Goal: Transaction & Acquisition: Download file/media

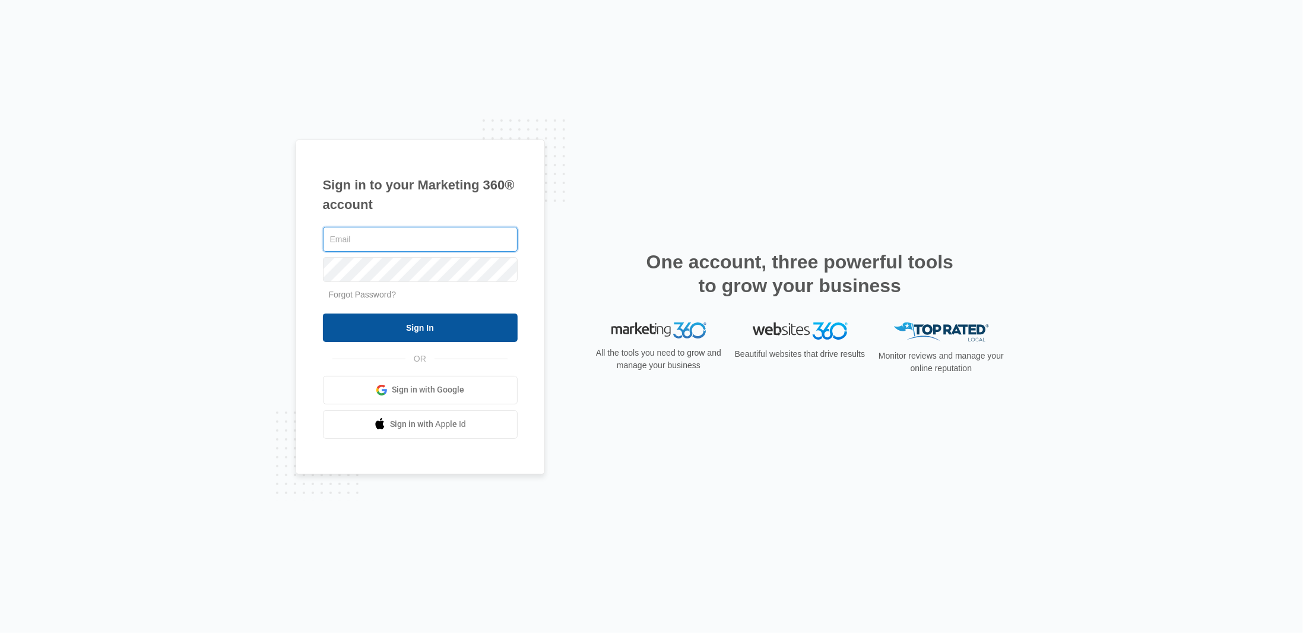
type input "[EMAIL_ADDRESS][DOMAIN_NAME]"
click at [395, 321] on input "Sign In" at bounding box center [420, 327] width 195 height 28
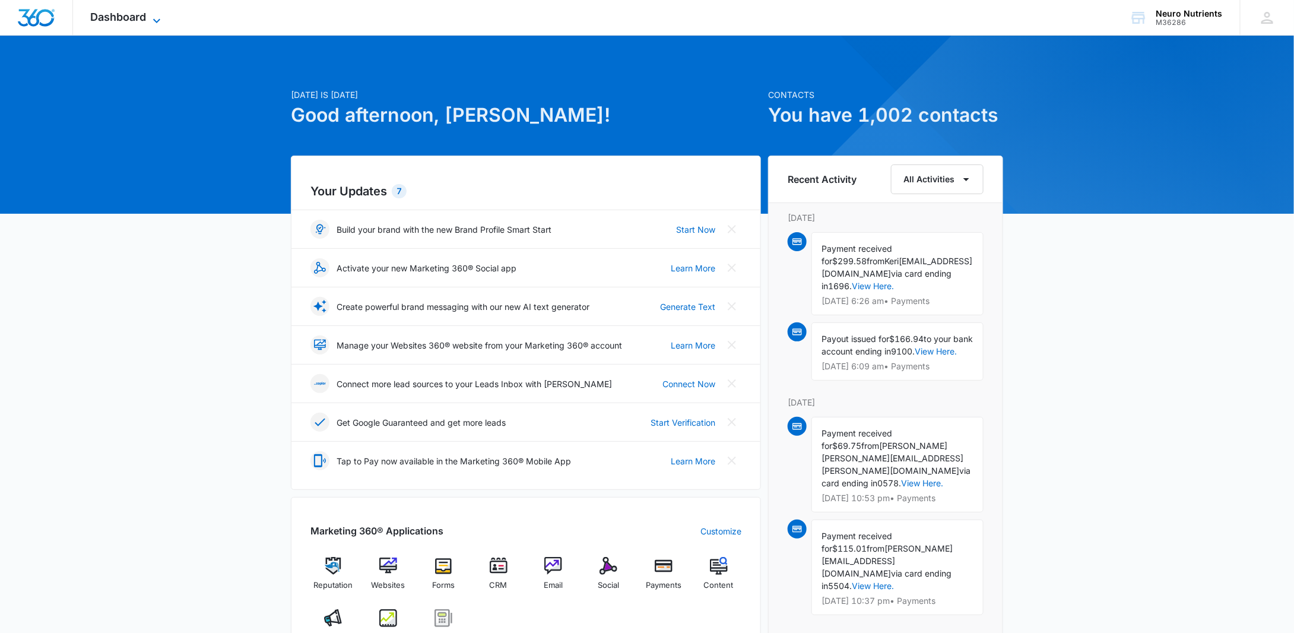
click at [132, 21] on span "Dashboard" at bounding box center [119, 17] width 56 height 12
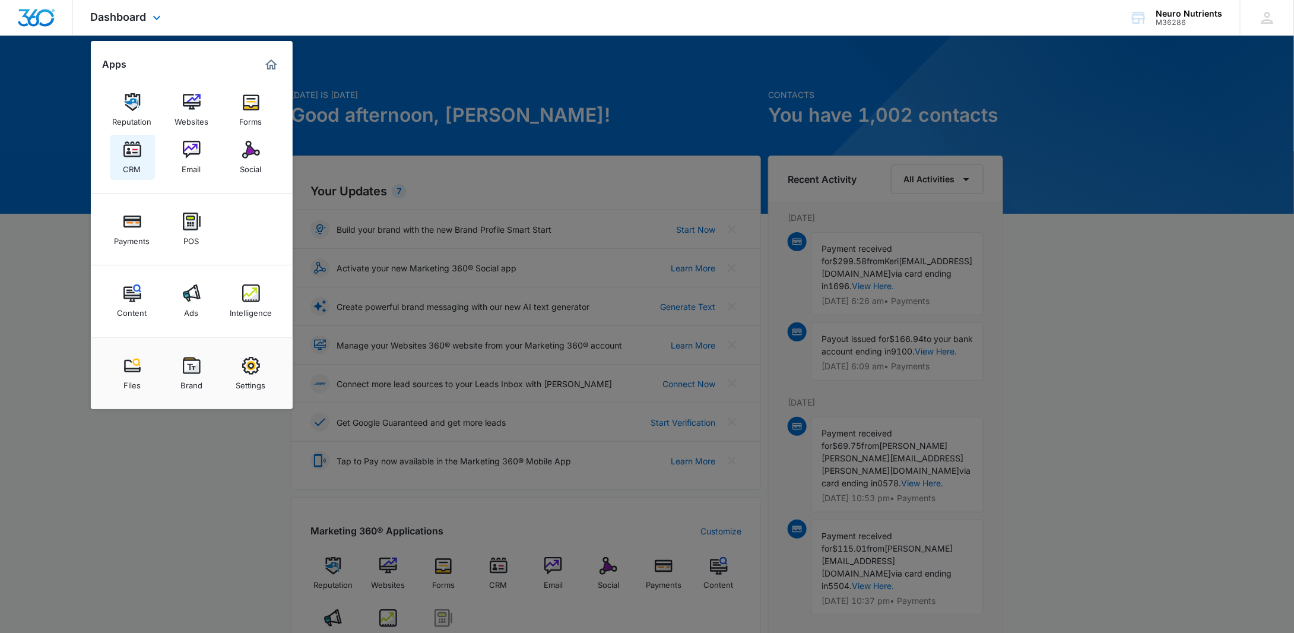
click at [138, 152] on img at bounding box center [132, 150] width 18 height 18
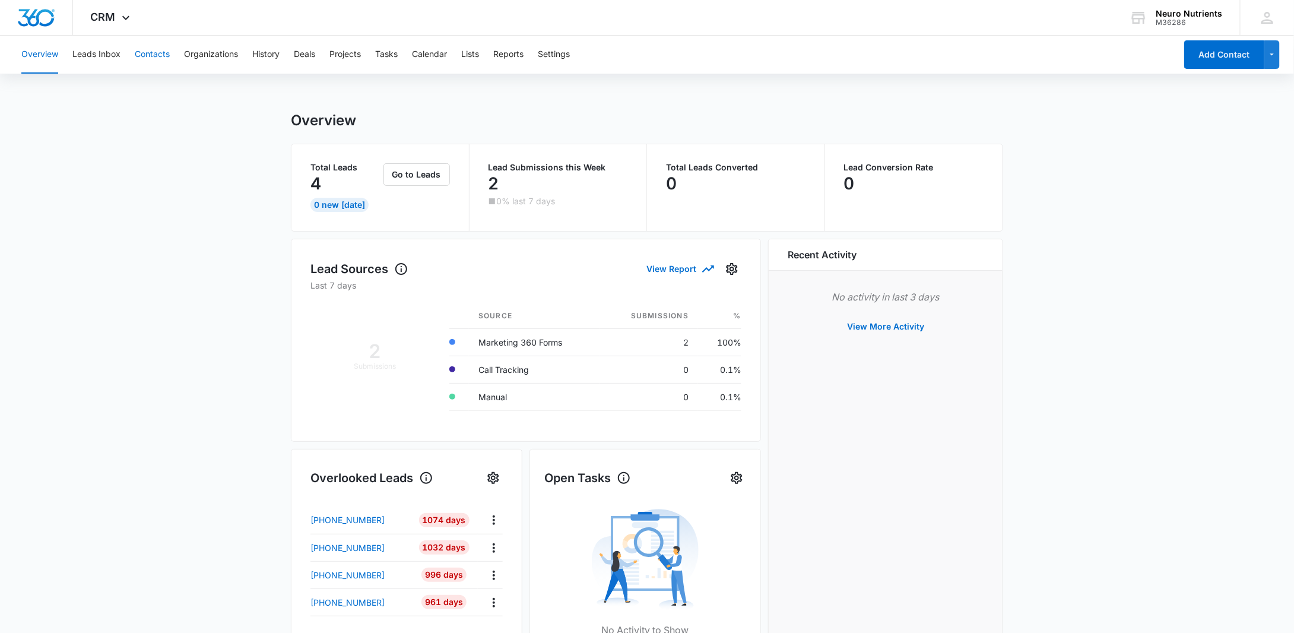
click at [161, 58] on button "Contacts" at bounding box center [152, 55] width 35 height 38
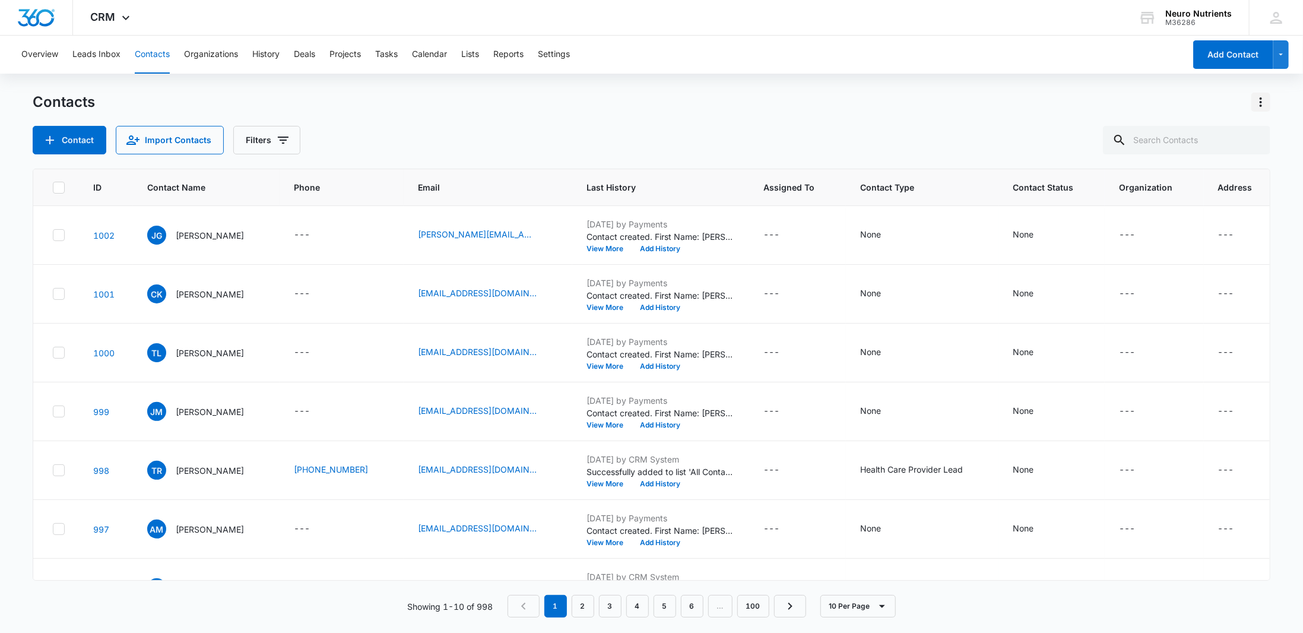
click at [1263, 104] on icon "Actions" at bounding box center [1260, 102] width 14 height 14
click at [1204, 172] on div "Export All Contacts" at bounding box center [1202, 171] width 78 height 8
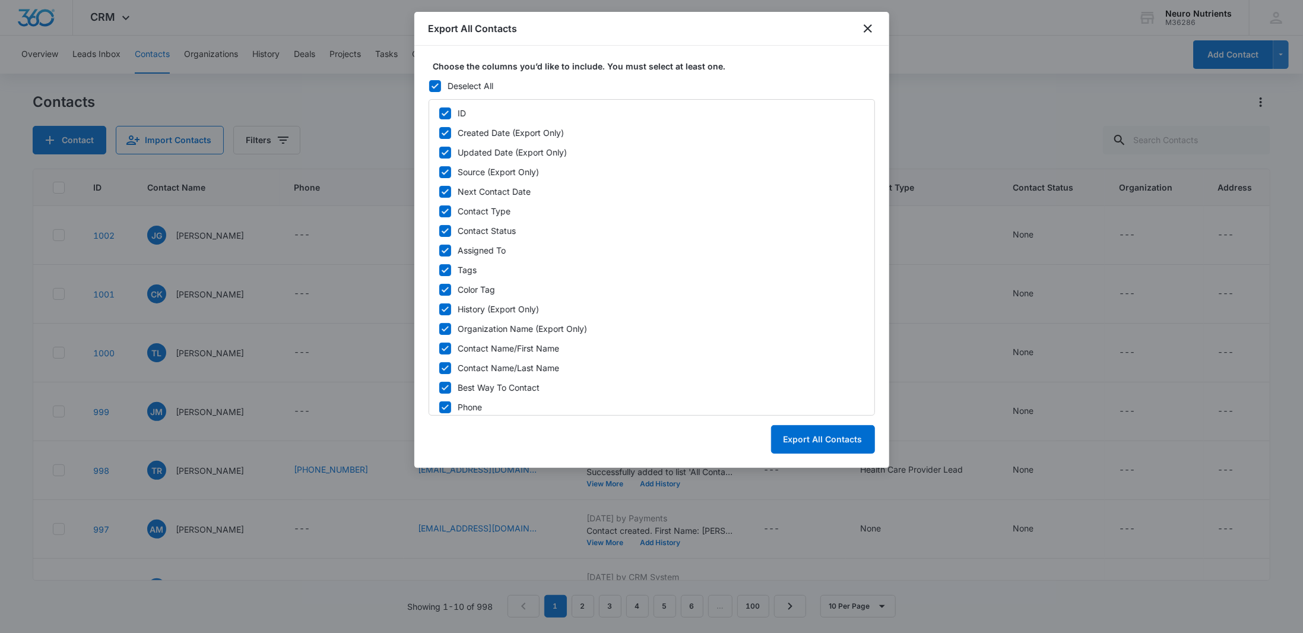
click at [438, 81] on icon at bounding box center [435, 86] width 11 height 11
click at [429, 85] on input "Deselect All" at bounding box center [428, 85] width 1 height 1
checkbox input "false"
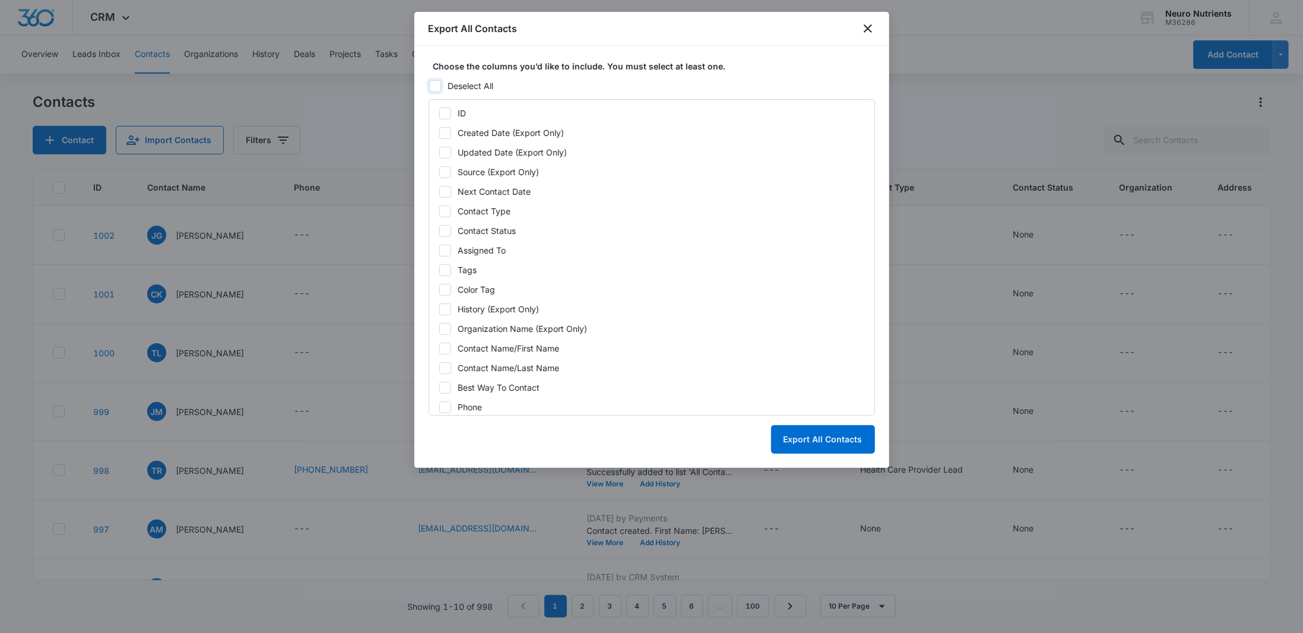
checkbox input "false"
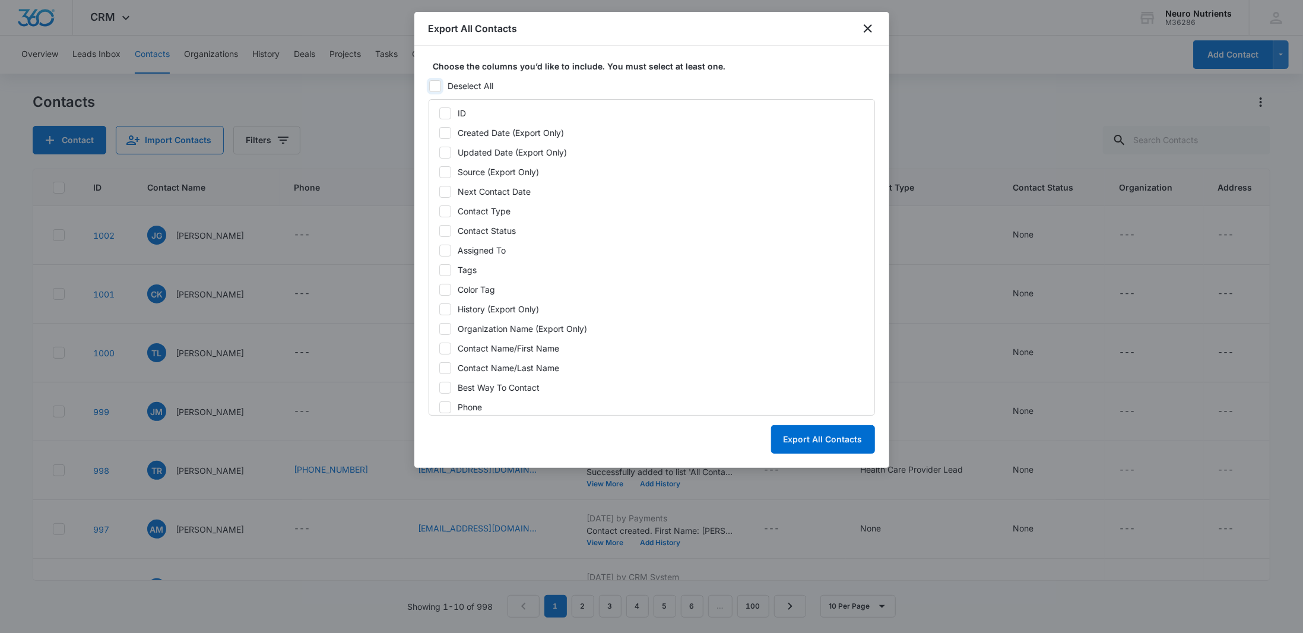
checkbox input "false"
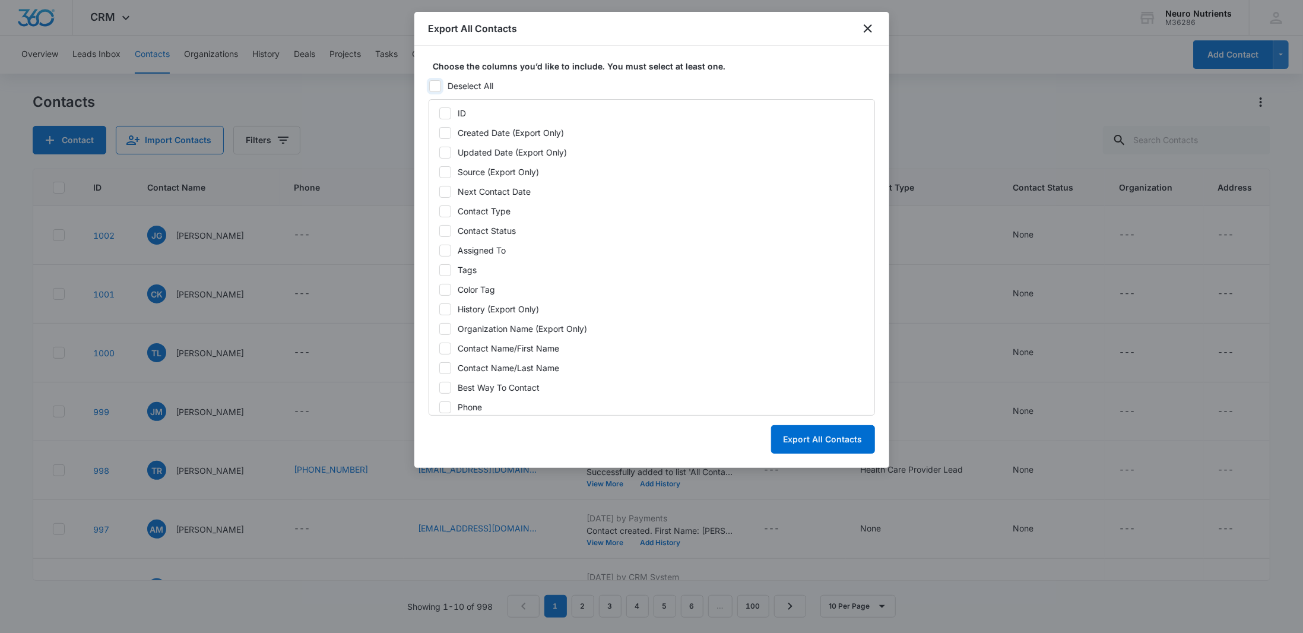
checkbox input "false"
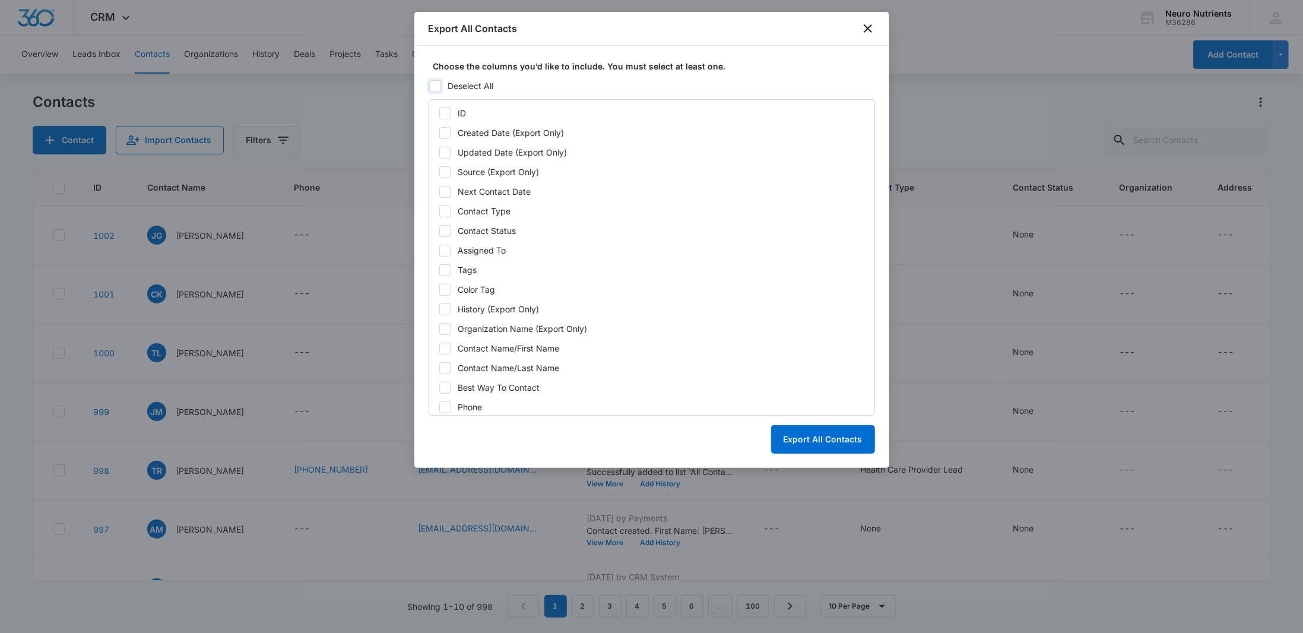
checkbox input "false"
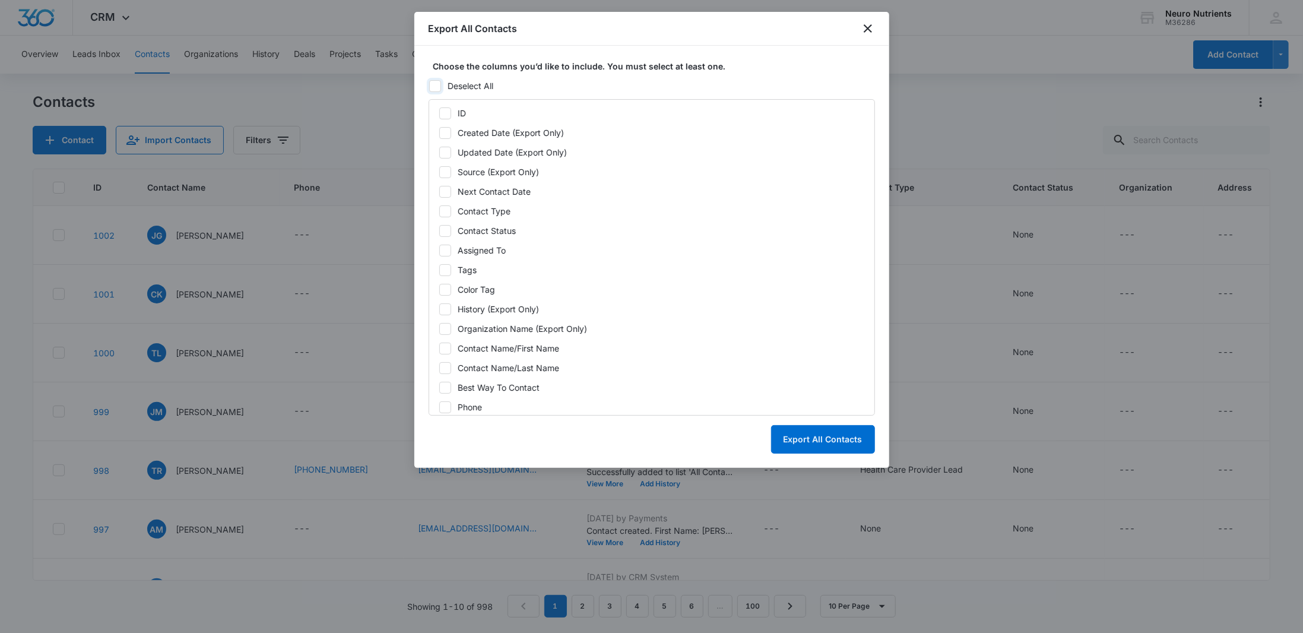
checkbox input "false"
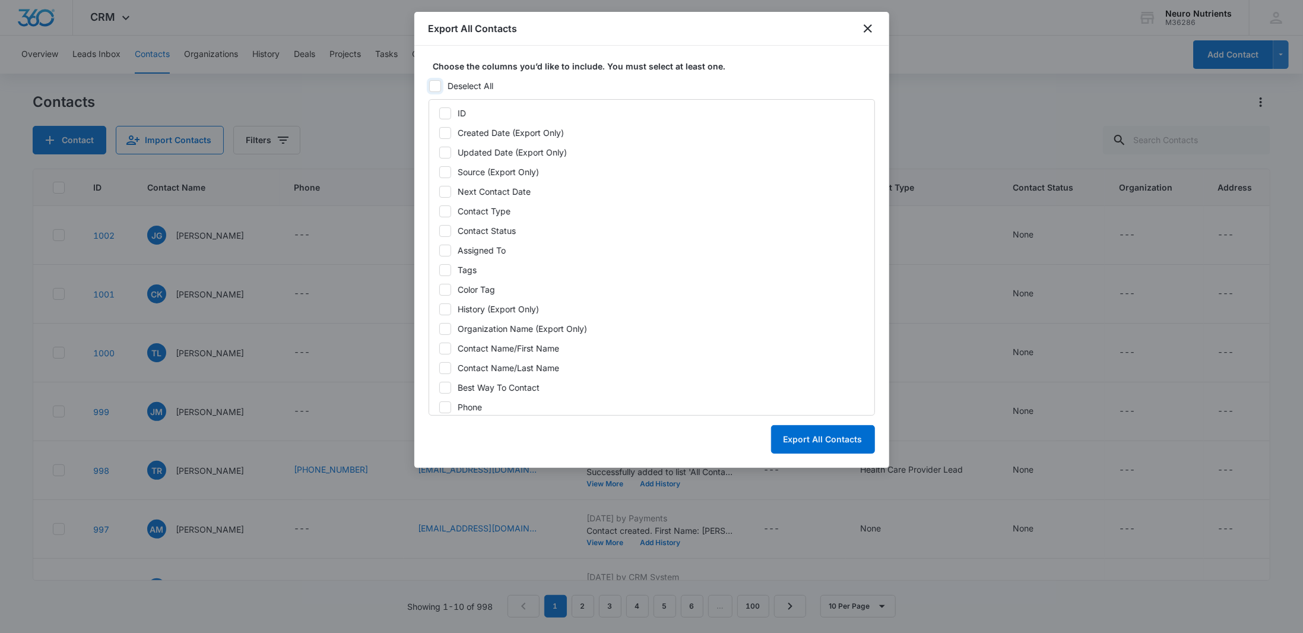
checkbox input "false"
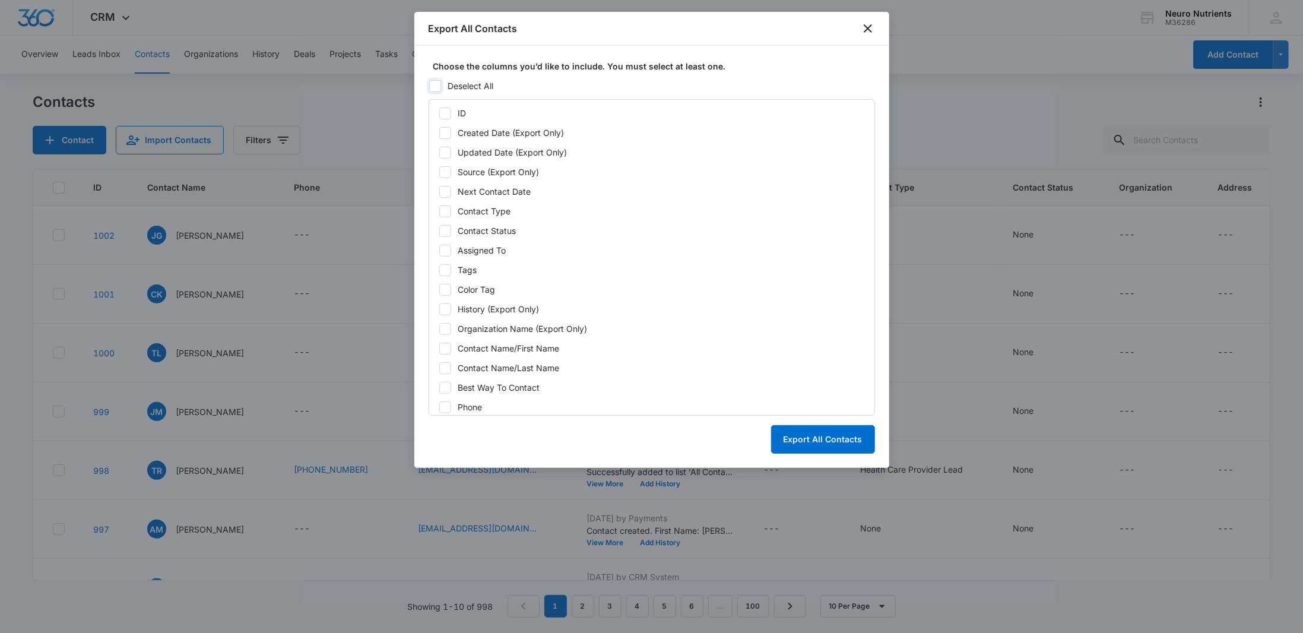
checkbox input "false"
click at [452, 352] on label "Contact Name/First Name" at bounding box center [652, 348] width 426 height 12
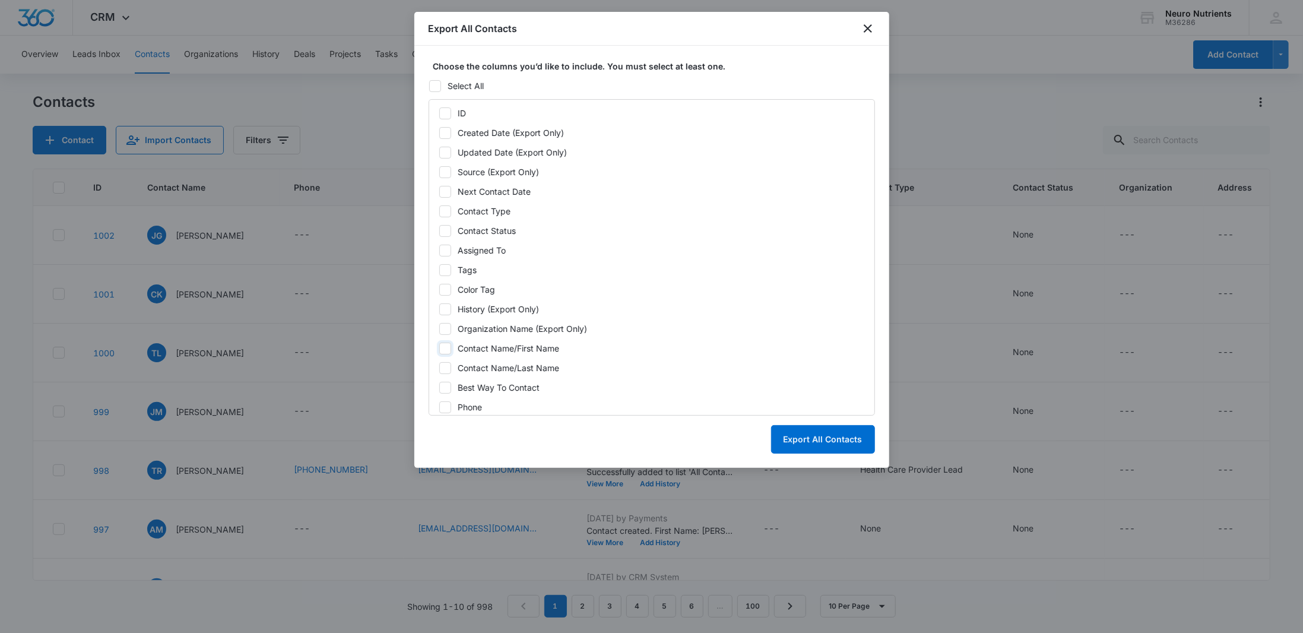
click at [439, 348] on input "Contact Name/First Name" at bounding box center [439, 348] width 1 height 1
checkbox input "true"
click at [440, 370] on icon at bounding box center [445, 368] width 11 height 11
click at [439, 368] on input "Contact Name/Last Name" at bounding box center [439, 367] width 1 height 1
checkbox input "true"
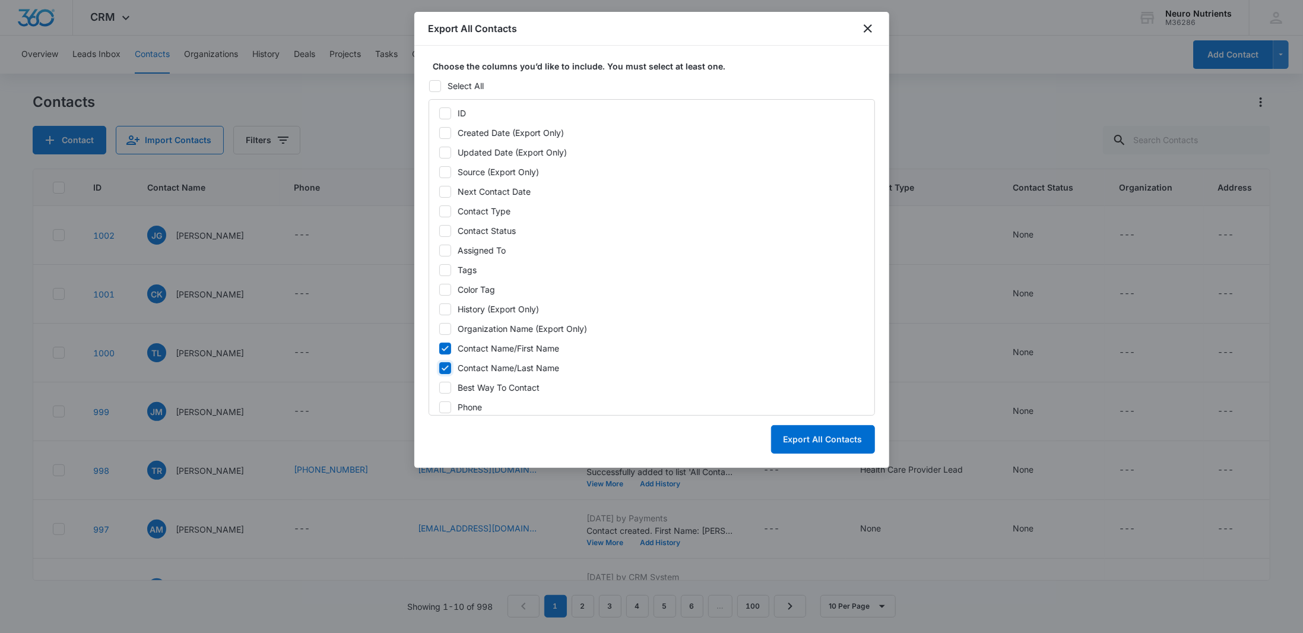
scroll to position [178, 0]
click at [449, 233] on label "Phone" at bounding box center [652, 229] width 426 height 12
click at [439, 229] on input "Phone" at bounding box center [439, 228] width 1 height 1
checkbox input "true"
click at [447, 268] on icon at bounding box center [445, 268] width 11 height 11
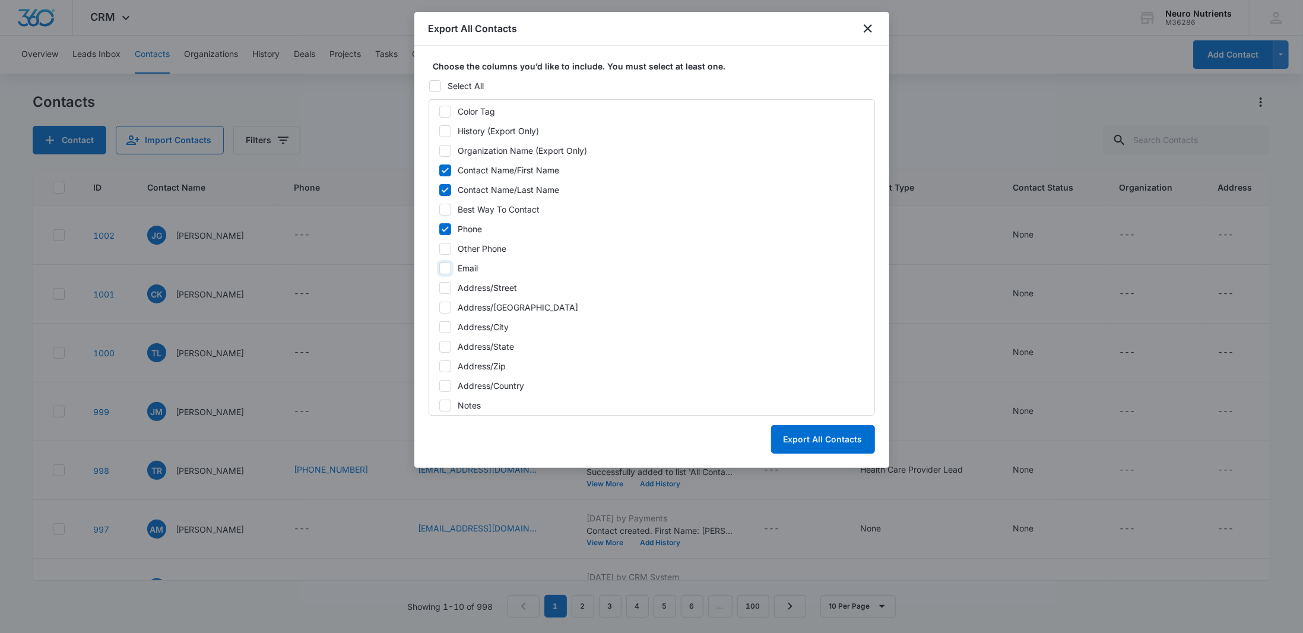
click at [439, 268] on input "Email" at bounding box center [439, 268] width 1 height 1
checkbox input "true"
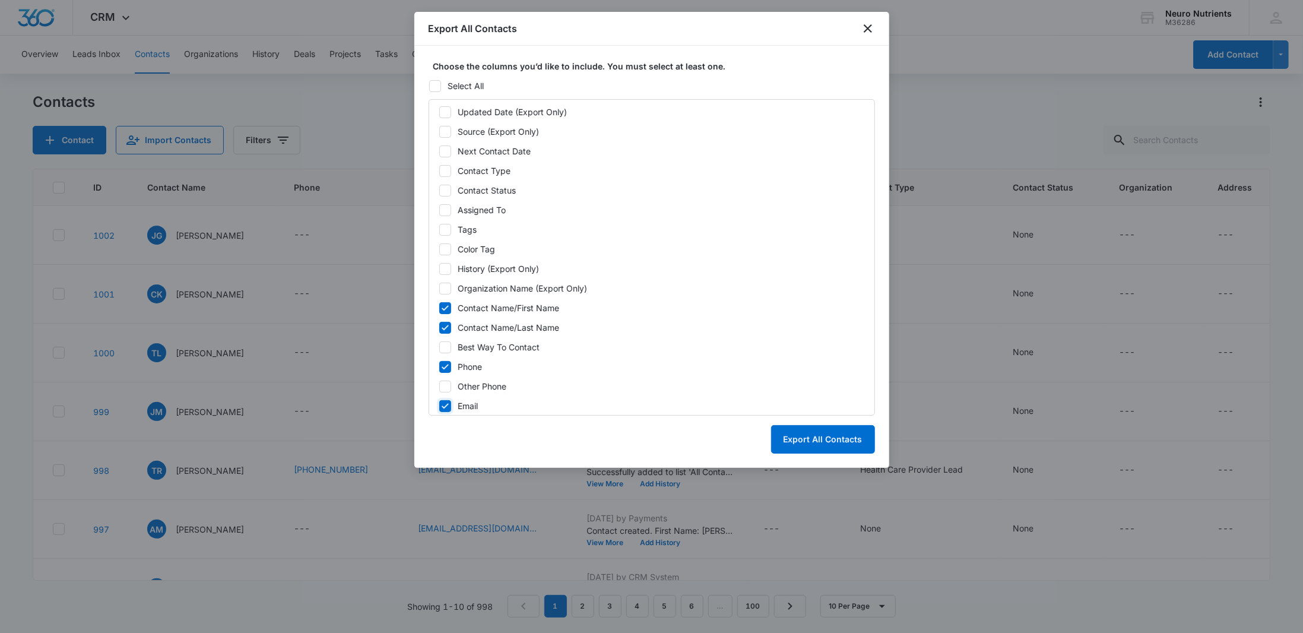
scroll to position [218, 0]
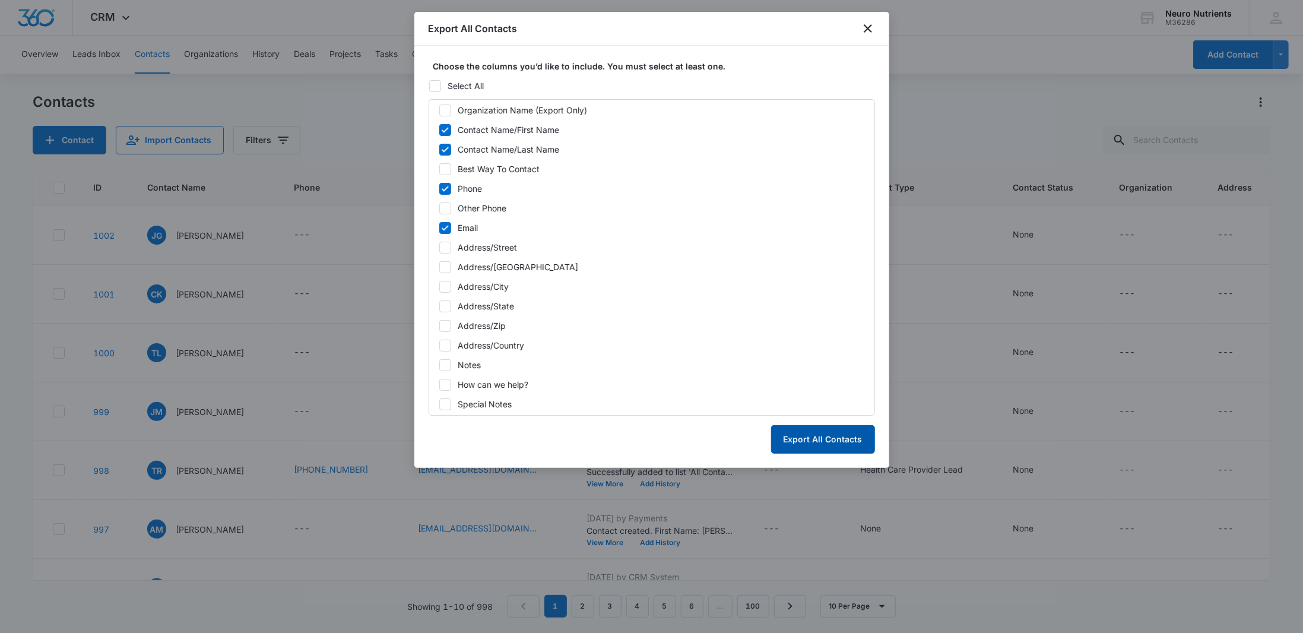
click at [846, 434] on button "Export All Contacts" at bounding box center [823, 439] width 104 height 28
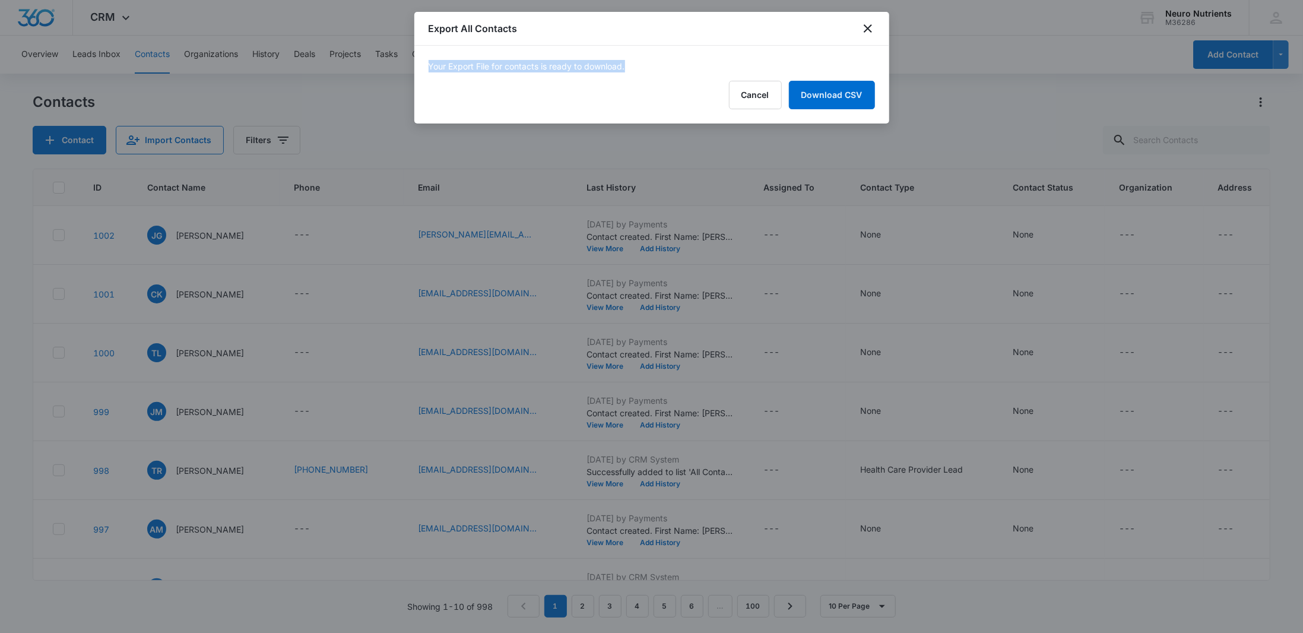
drag, startPoint x: 423, startPoint y: 71, endPoint x: 686, endPoint y: 72, distance: 263.5
click at [686, 72] on div "Your Export File for contacts is ready to download. Cancel Download CSV" at bounding box center [651, 85] width 475 height 78
click at [686, 72] on p "Your Export File for contacts is ready to download." at bounding box center [651, 66] width 446 height 12
drag, startPoint x: 487, startPoint y: 69, endPoint x: 646, endPoint y: 59, distance: 159.4
click at [646, 60] on p "Your Export File for contacts is ready to download." at bounding box center [651, 66] width 446 height 12
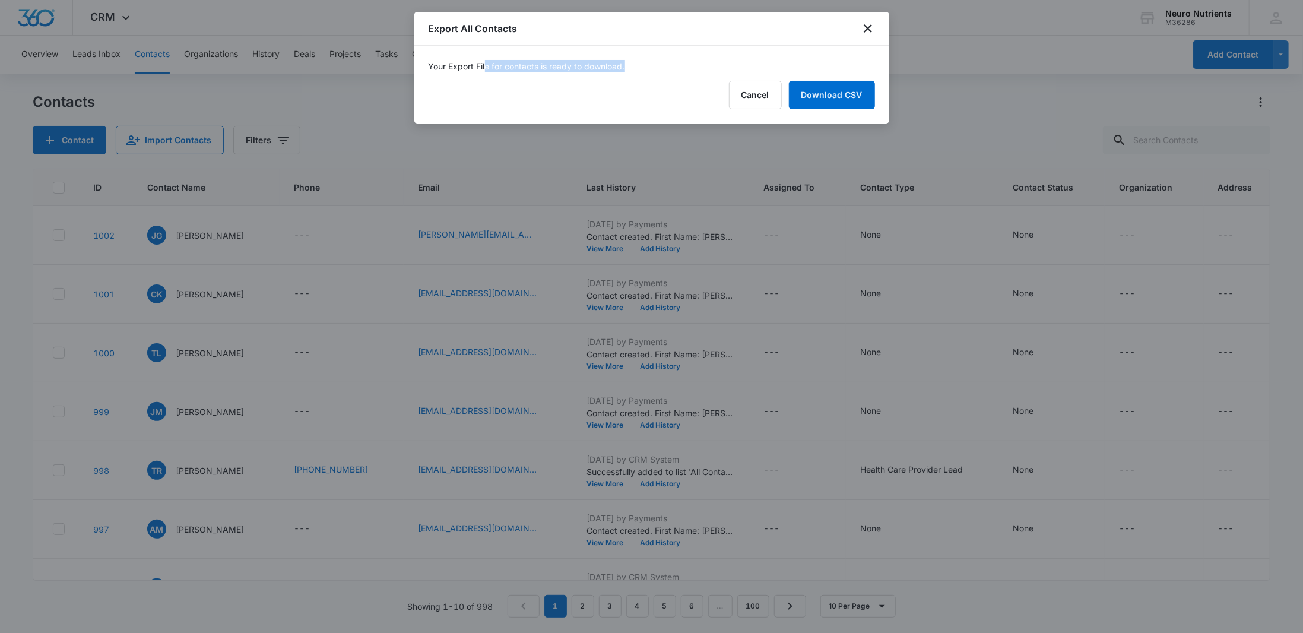
click at [646, 60] on p "Your Export File for contacts is ready to download." at bounding box center [651, 66] width 446 height 12
click at [823, 91] on link "Download CSV" at bounding box center [832, 95] width 86 height 28
click at [873, 35] on icon "close" at bounding box center [868, 28] width 14 height 14
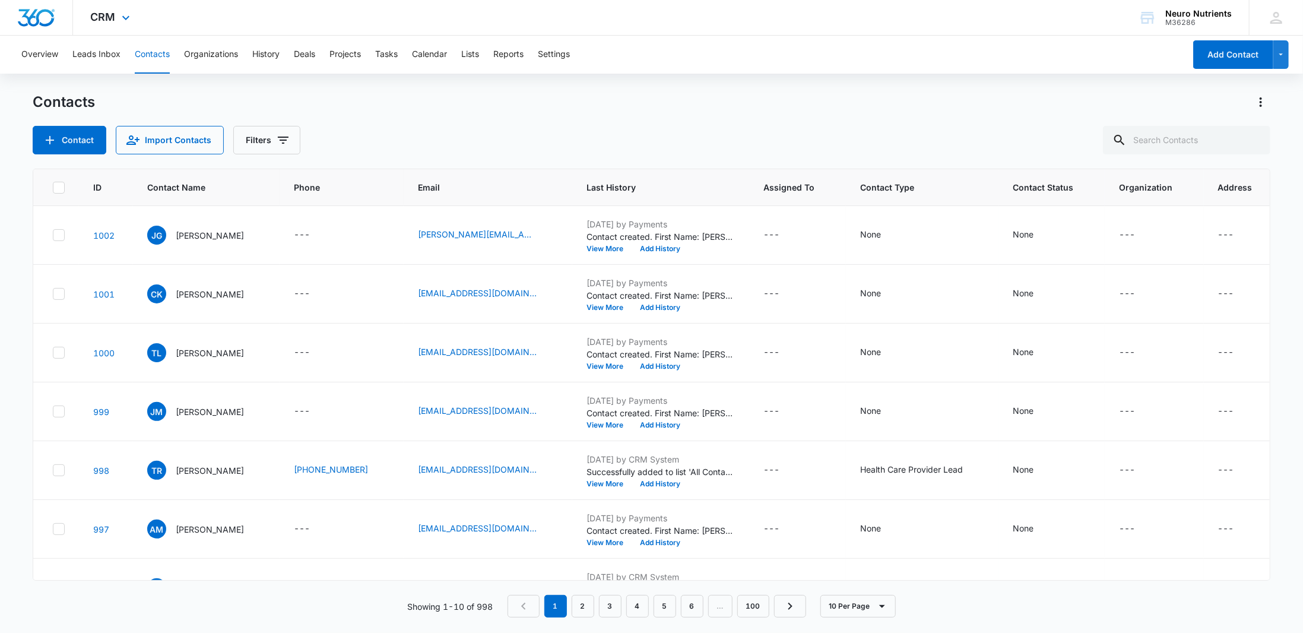
click at [897, 33] on div "CRM Apps Reputation Websites Forms CRM Email Social Payments POS Content Ads In…" at bounding box center [651, 18] width 1303 height 36
click at [696, 62] on div "Overview Leads Inbox Contacts Organizations History Deals Projects Tasks Calend…" at bounding box center [599, 55] width 1170 height 38
click at [642, 109] on div "Contacts" at bounding box center [651, 102] width 1237 height 19
click at [628, 110] on div "Contacts" at bounding box center [651, 102] width 1237 height 19
